Goal: Task Accomplishment & Management: Use online tool/utility

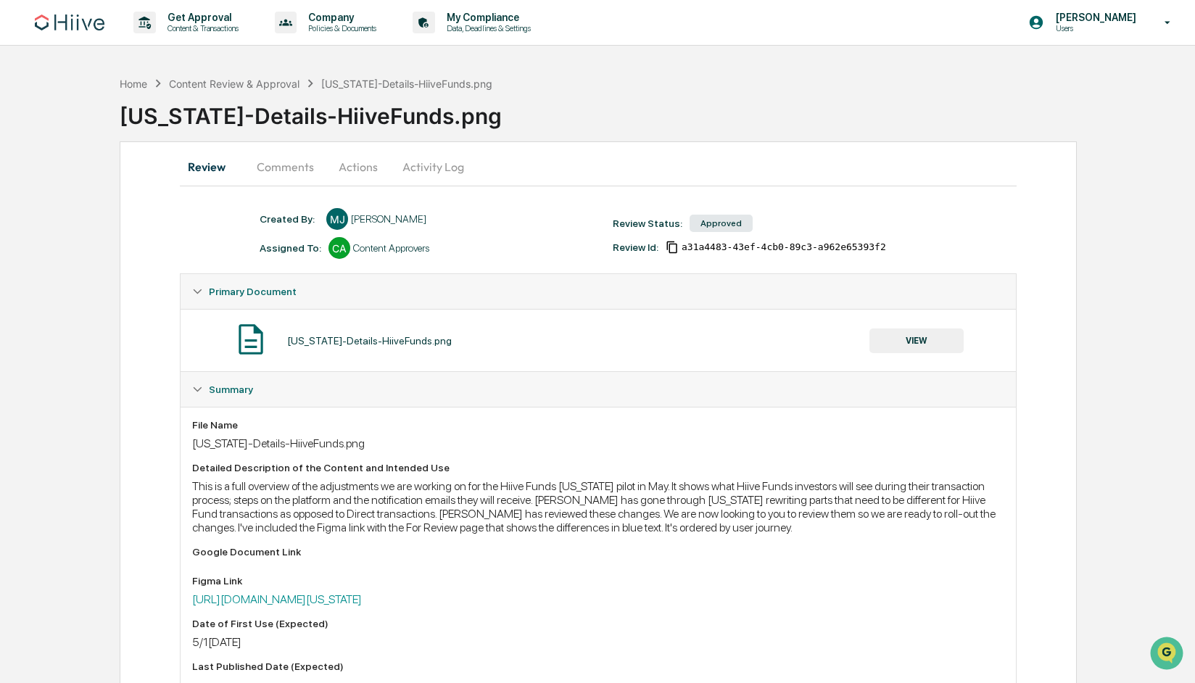
click at [305, 164] on button "Comments" at bounding box center [285, 166] width 80 height 35
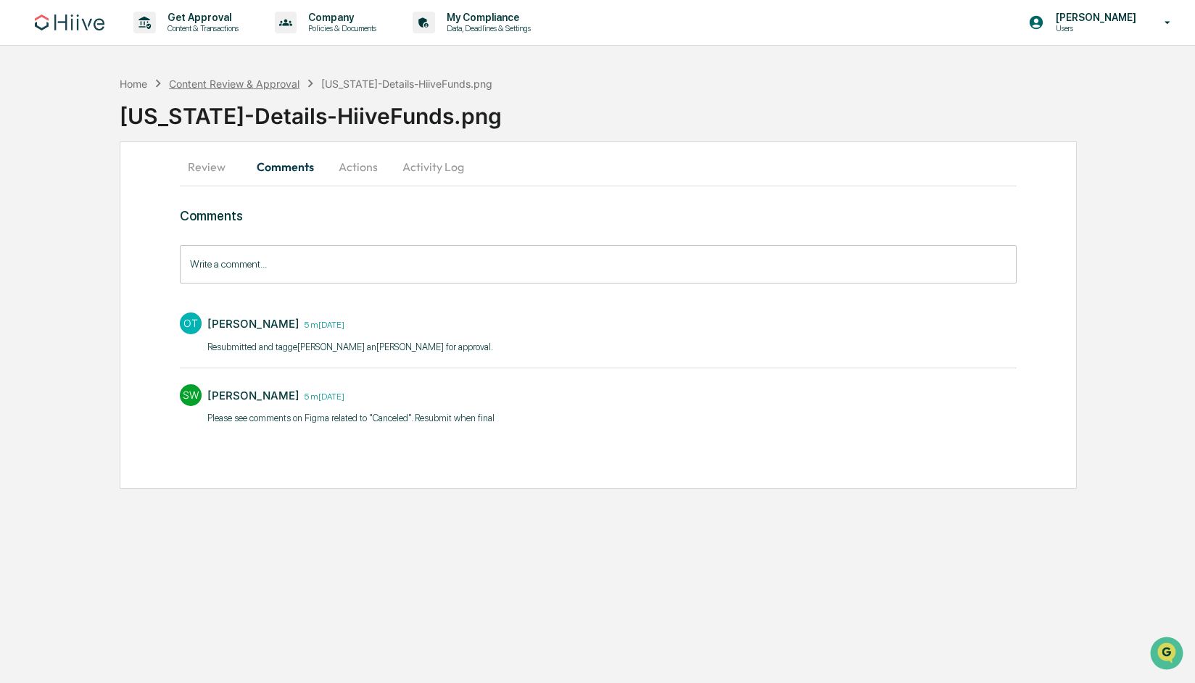
click at [245, 84] on div "Content Review & Approval" at bounding box center [234, 84] width 131 height 12
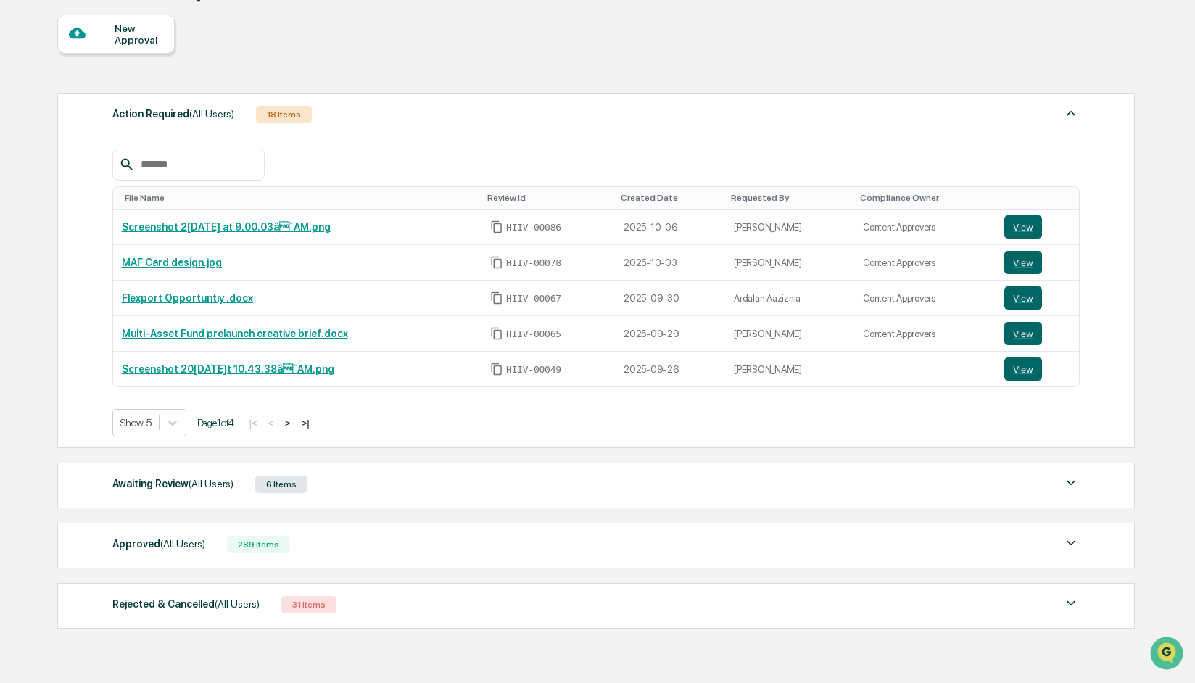
scroll to position [189, 0]
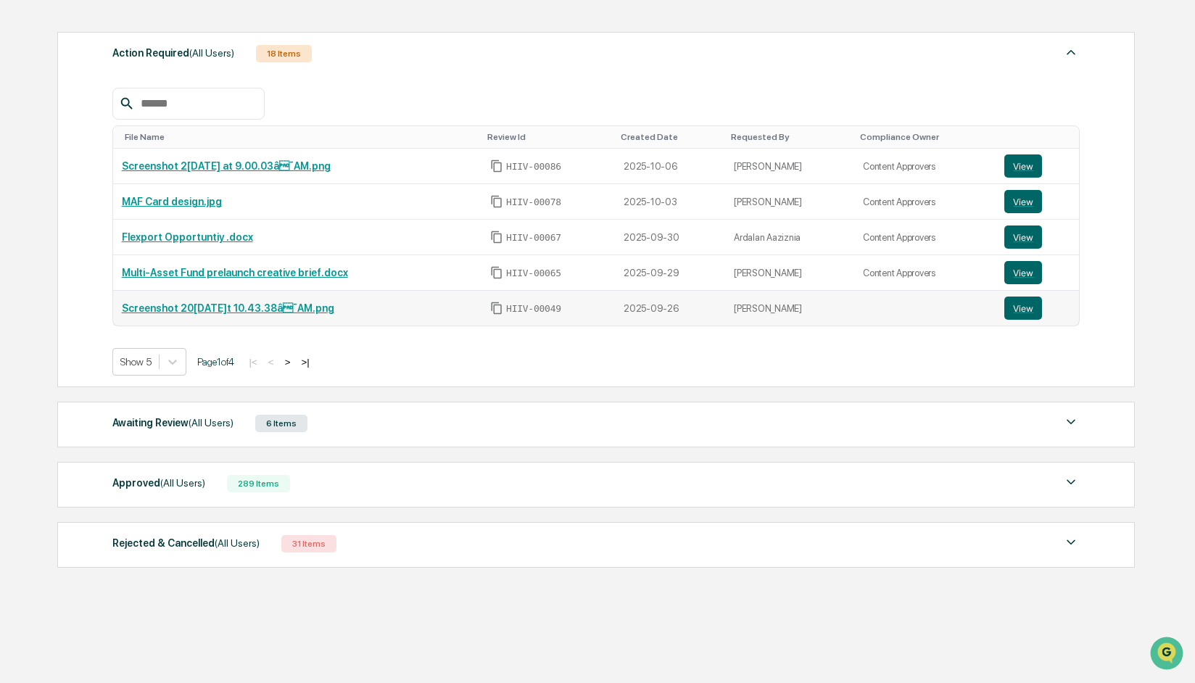
click at [218, 305] on link "Screenshot 2025-[DATE]0.43.38â¯AM.png" at bounding box center [228, 308] width 212 height 12
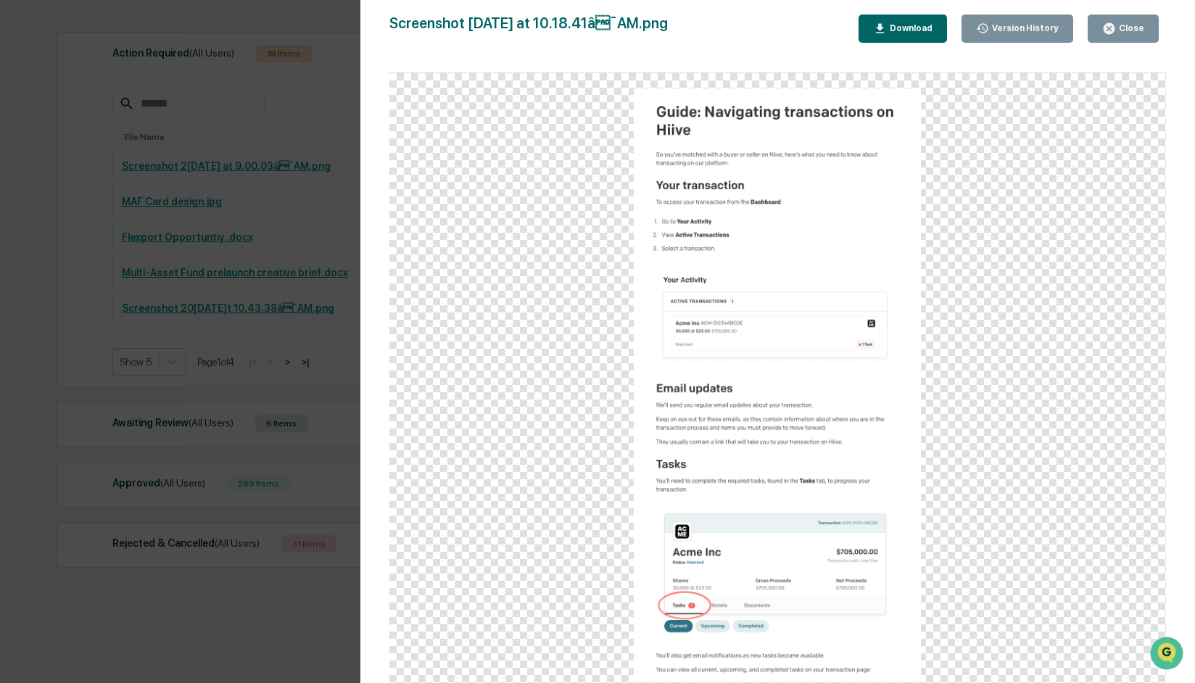
click at [1131, 28] on div "Close" at bounding box center [1130, 28] width 28 height 10
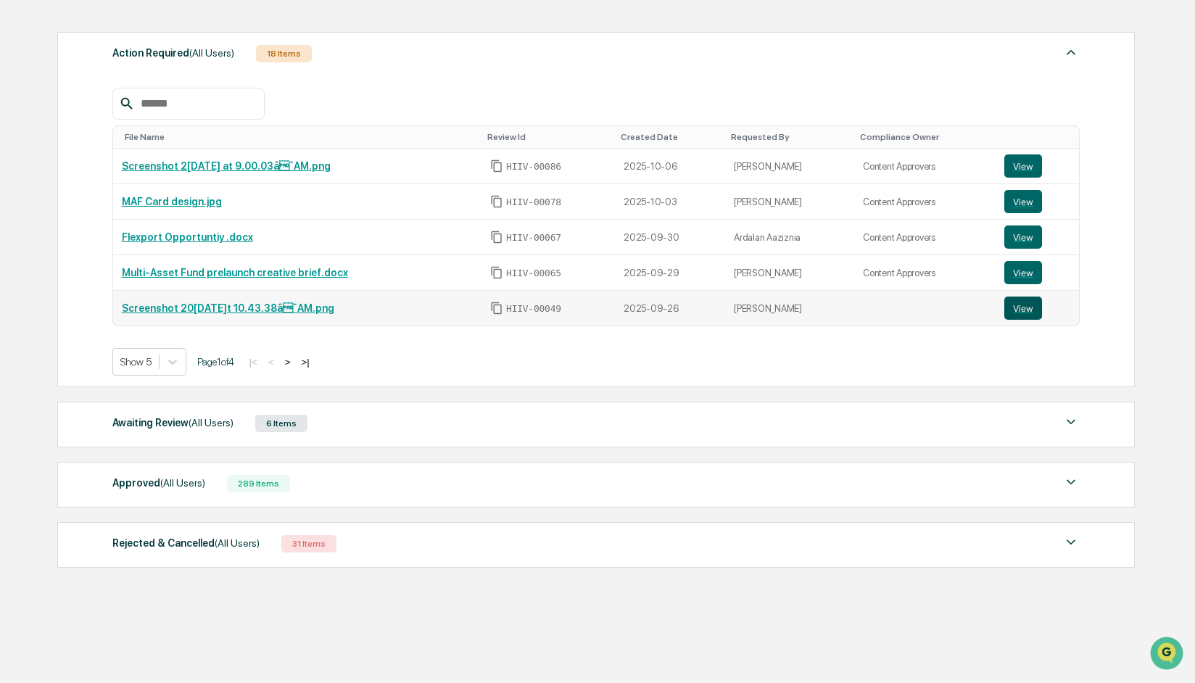
click at [1030, 308] on button "View" at bounding box center [1023, 308] width 38 height 23
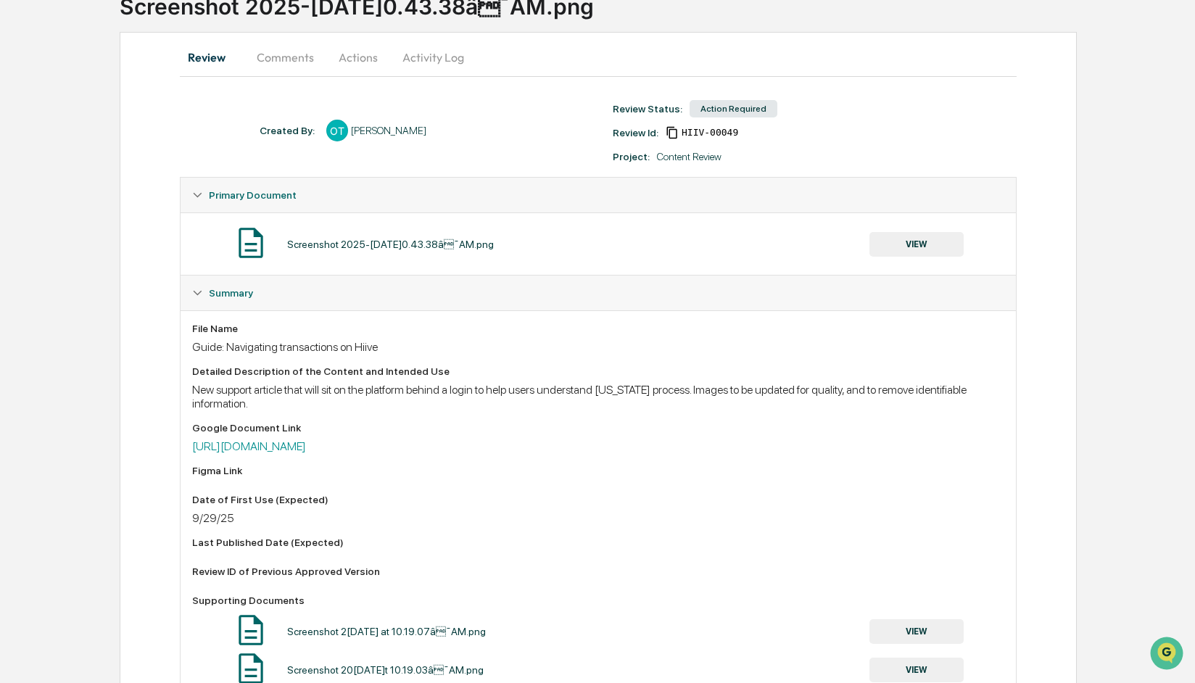
scroll to position [105, 0]
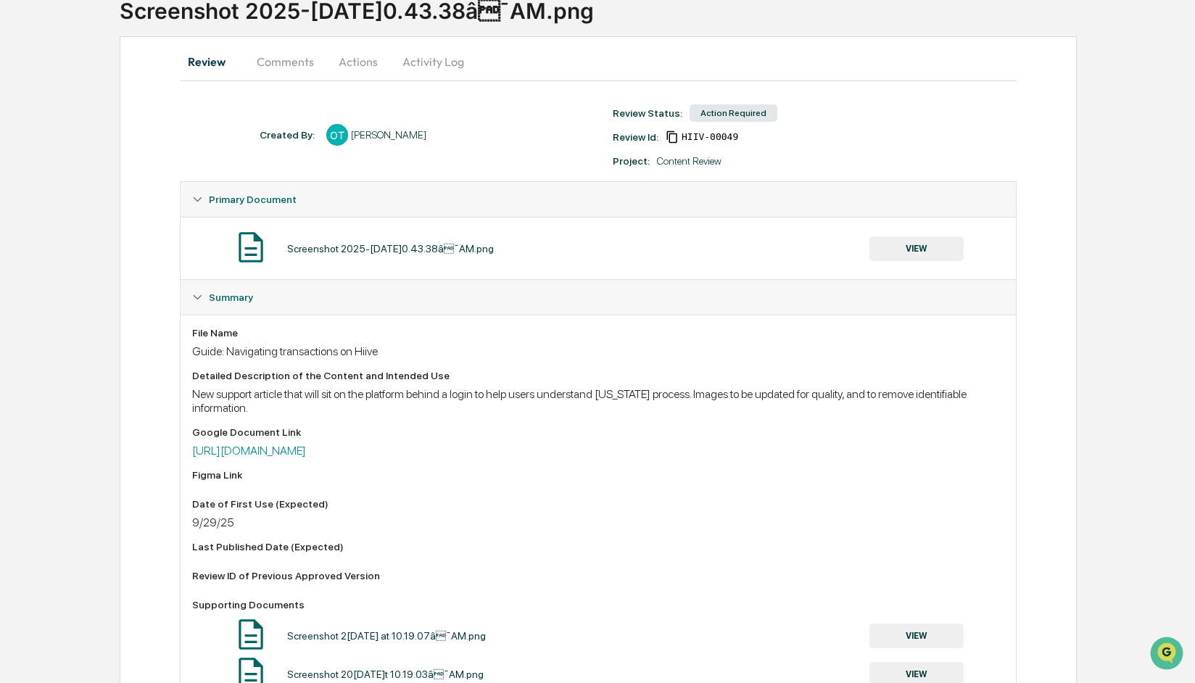
click at [310, 65] on button "Comments" at bounding box center [285, 61] width 80 height 35
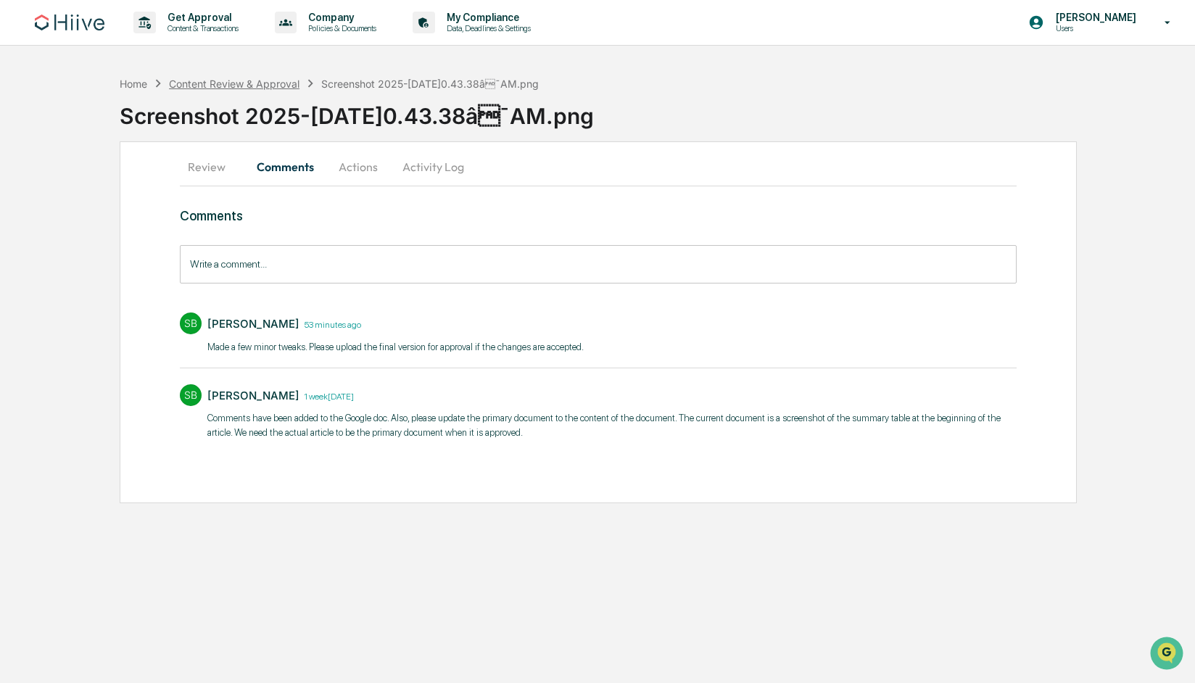
click at [258, 83] on div "Content Review & Approval" at bounding box center [234, 84] width 131 height 12
